Goal: Task Accomplishment & Management: Manage account settings

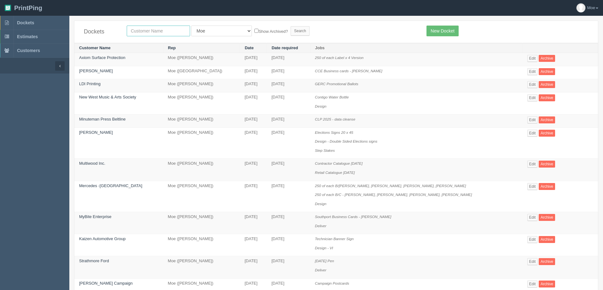
click at [173, 34] on input "text" at bounding box center [158, 31] width 63 height 11
type input "inland"
click at [291, 26] on input "Search" at bounding box center [300, 30] width 19 height 9
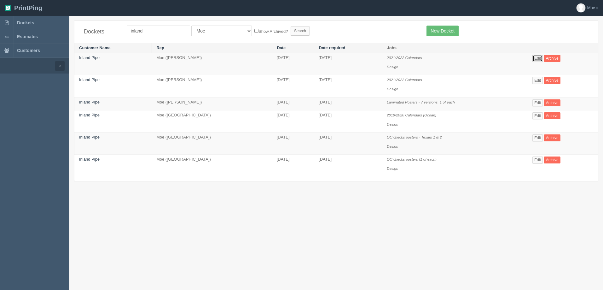
click at [537, 57] on link "Edit" at bounding box center [537, 58] width 10 height 7
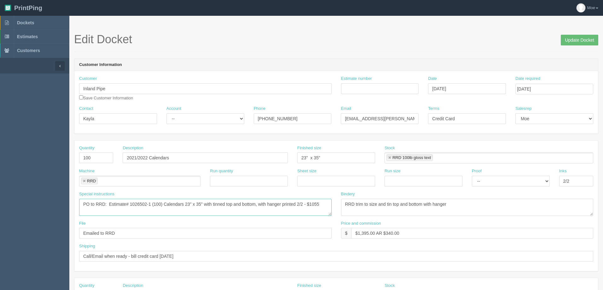
drag, startPoint x: 110, startPoint y: 203, endPoint x: 328, endPoint y: 202, distance: 218.1
click at [328, 202] on textarea "PO to RRD: Estimate# 1026502-1 (100) Calendars 23" x 35" with tinned top and bo…" at bounding box center [205, 207] width 252 height 17
